Goal: Navigation & Orientation: Understand site structure

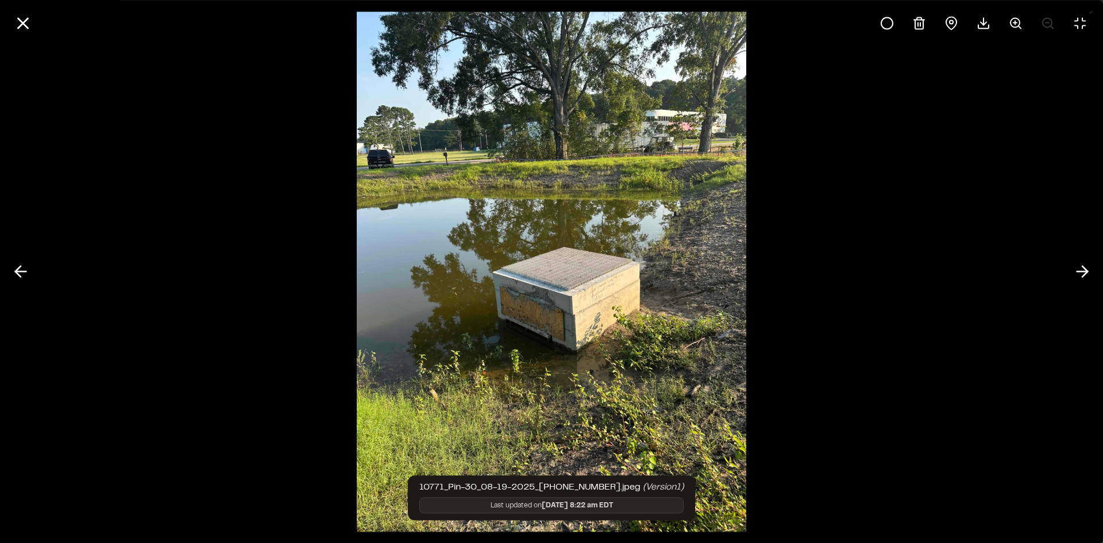
scroll to position [444, 0]
click at [1083, 269] on icon at bounding box center [1082, 272] width 18 height 20
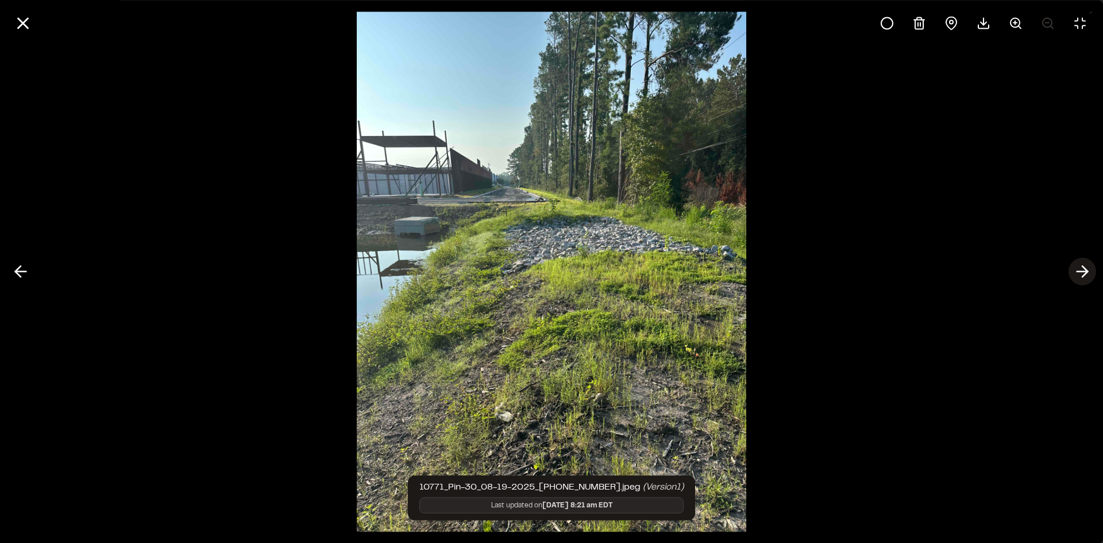
click at [1083, 269] on icon at bounding box center [1082, 272] width 18 height 20
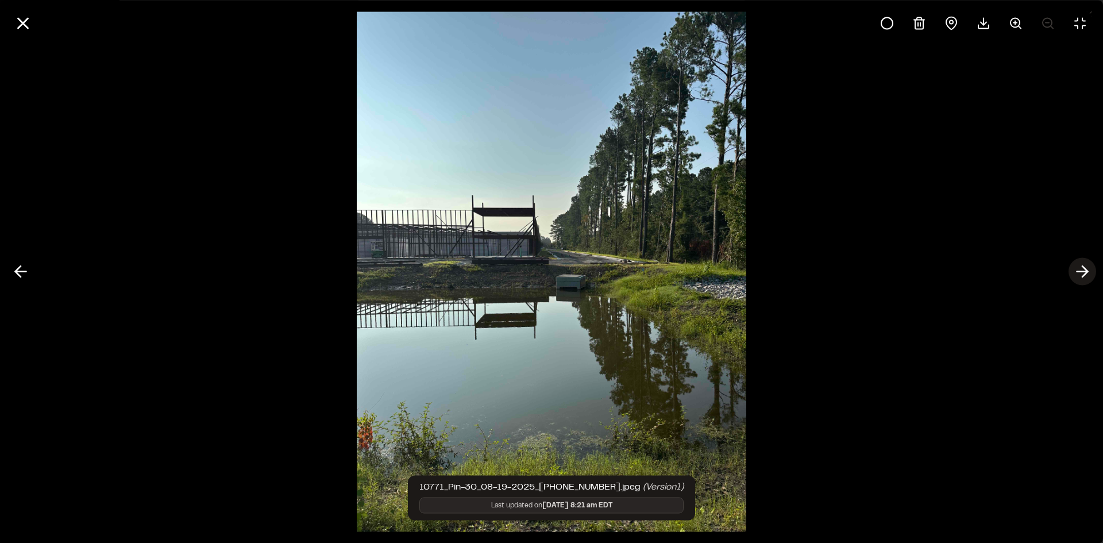
click at [1083, 269] on icon at bounding box center [1082, 272] width 18 height 20
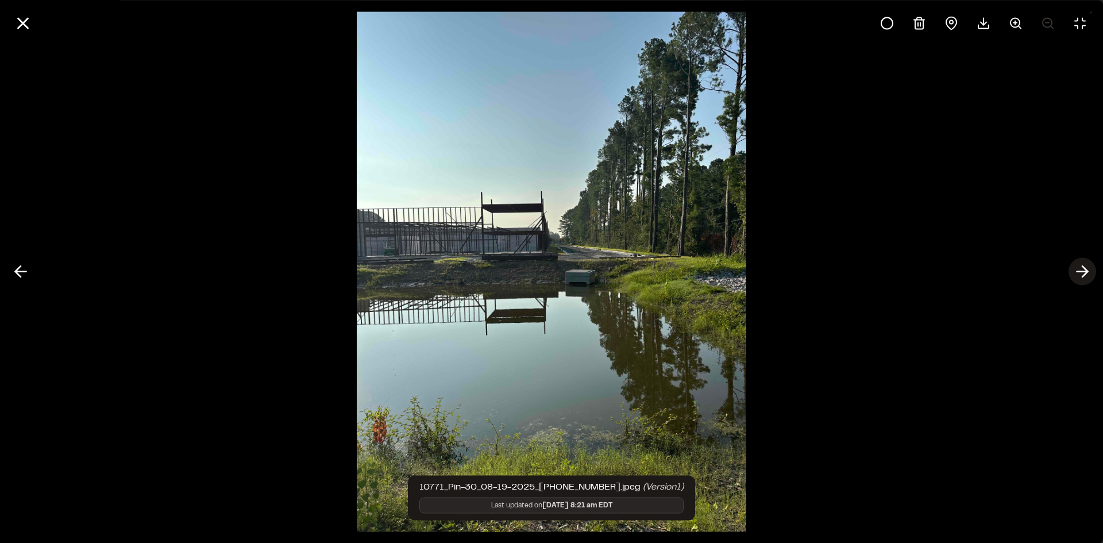
click at [1083, 269] on icon at bounding box center [1082, 272] width 18 height 20
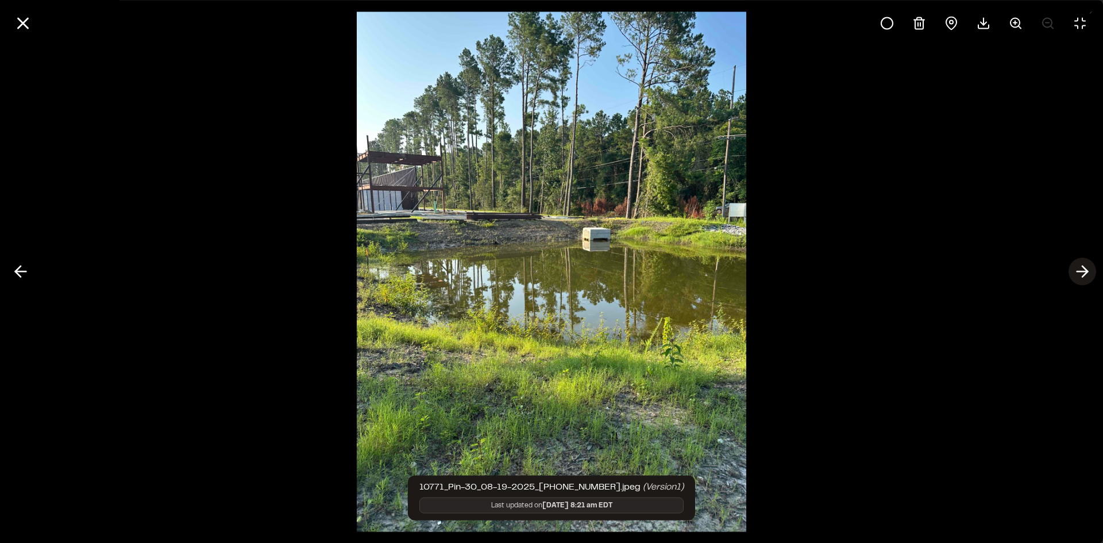
click at [1083, 269] on icon at bounding box center [1082, 272] width 18 height 20
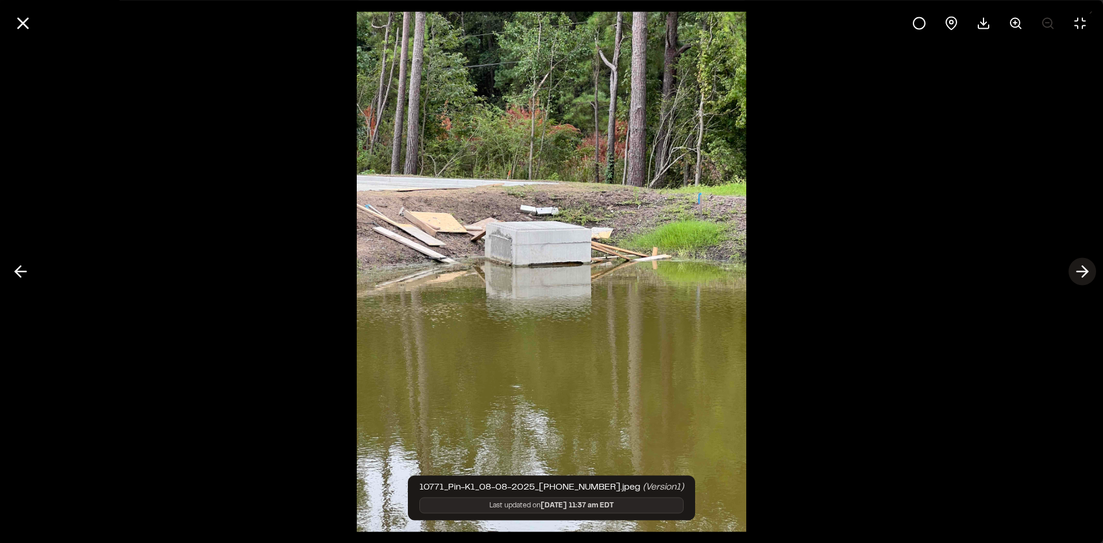
click at [1081, 270] on icon at bounding box center [1082, 272] width 18 height 20
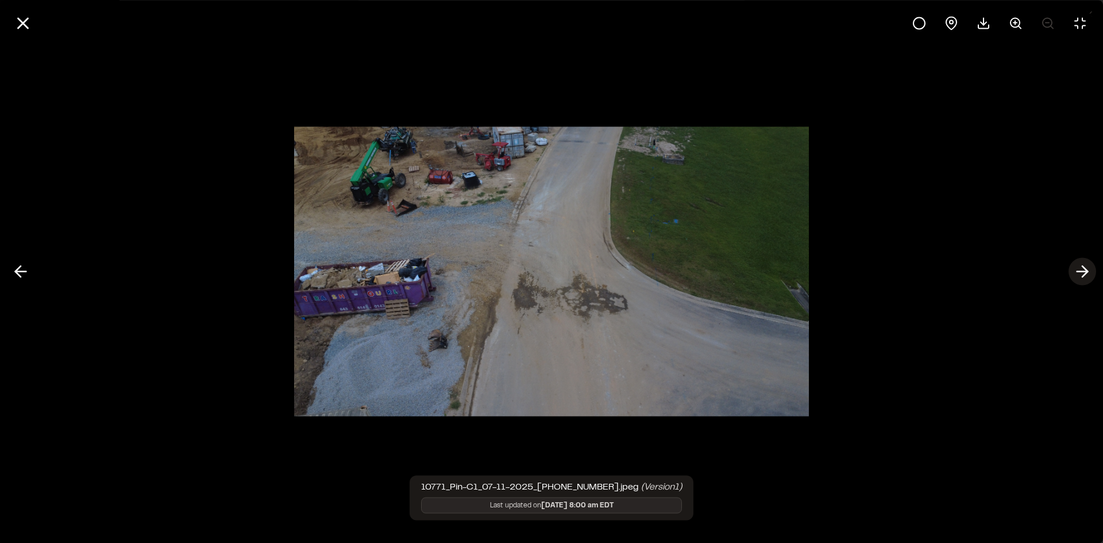
click at [1081, 274] on icon at bounding box center [1082, 272] width 18 height 20
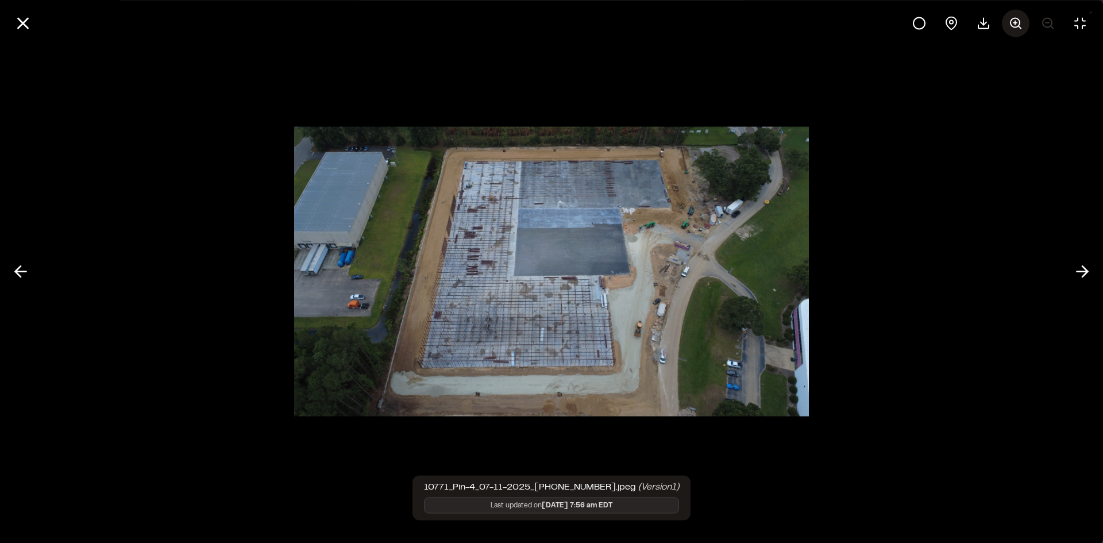
click at [1015, 21] on line at bounding box center [1015, 22] width 0 height 3
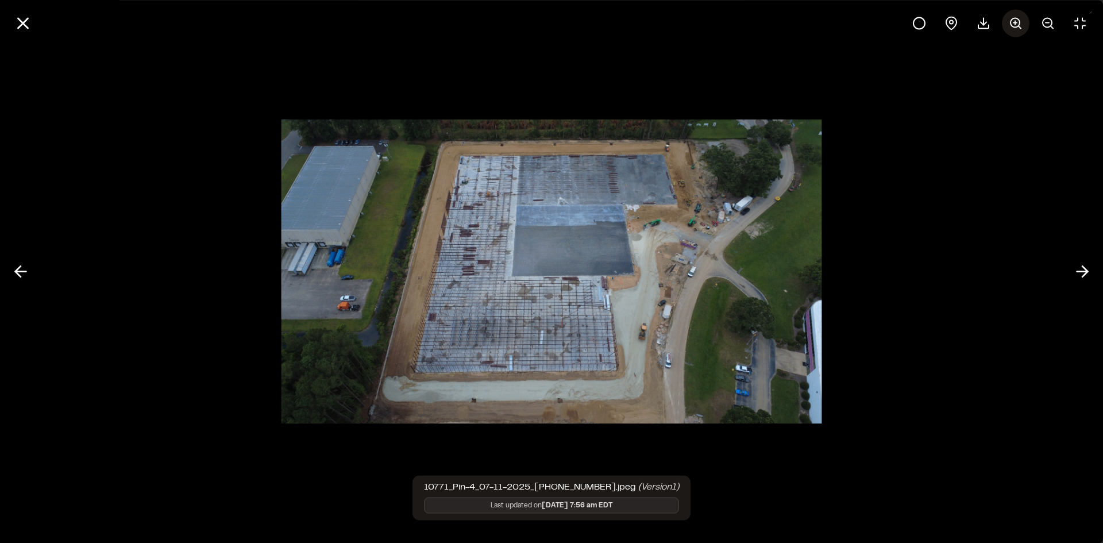
click at [1015, 21] on line at bounding box center [1015, 22] width 0 height 3
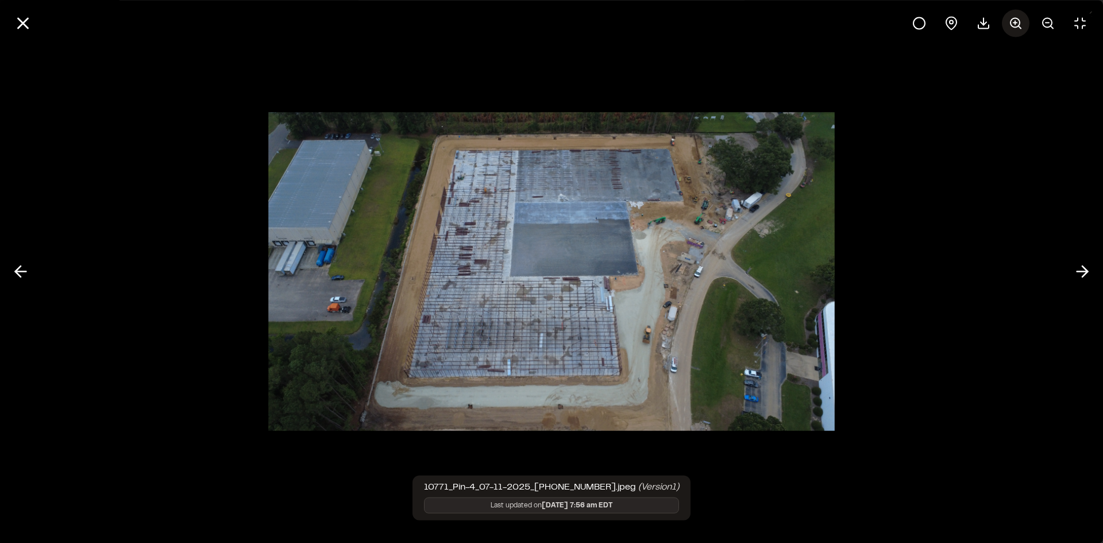
click at [1015, 21] on line at bounding box center [1015, 22] width 0 height 3
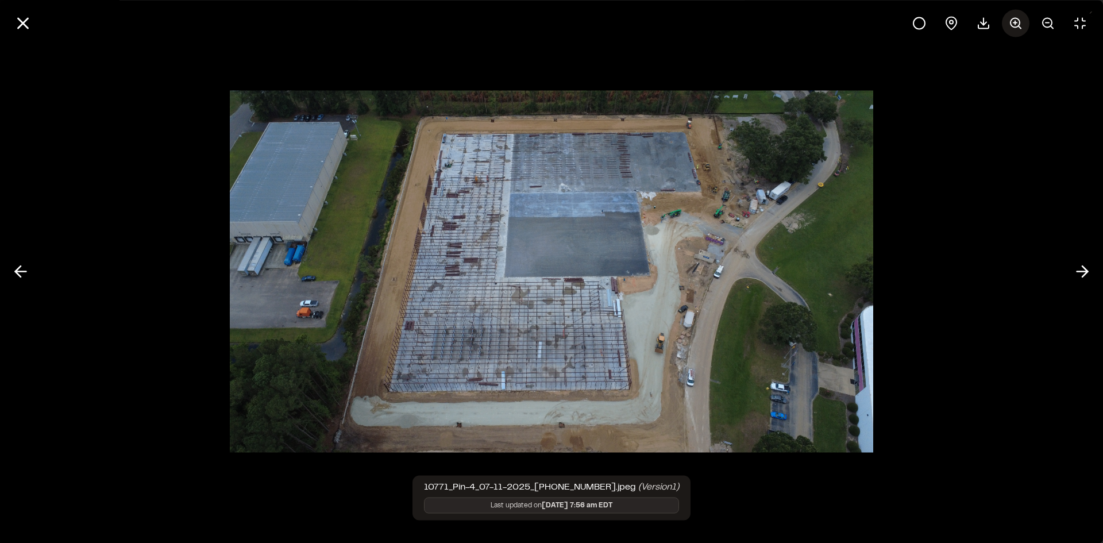
click at [1015, 21] on line at bounding box center [1015, 22] width 0 height 3
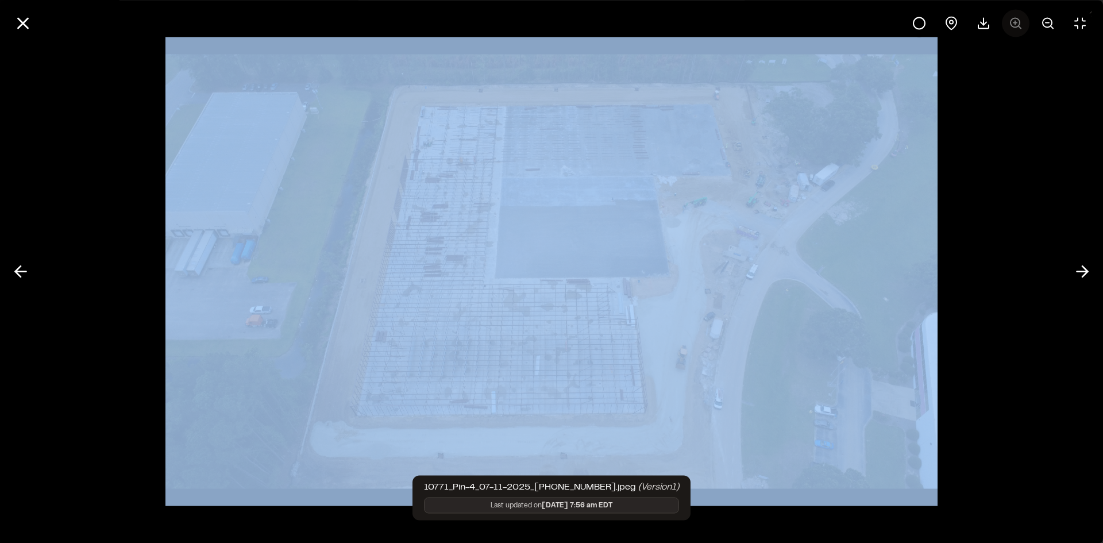
click at [1015, 21] on div at bounding box center [1000, 23] width 188 height 28
click at [870, 226] on img at bounding box center [551, 271] width 772 height 469
click at [1014, 260] on div at bounding box center [551, 271] width 1103 height 543
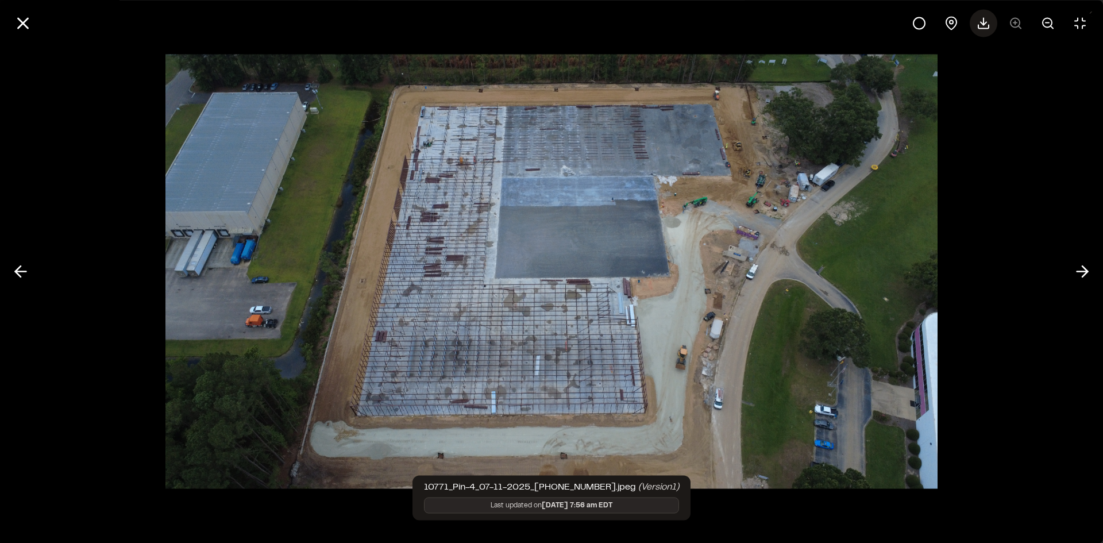
click at [980, 24] on icon at bounding box center [984, 23] width 14 height 14
